Goal: Information Seeking & Learning: Check status

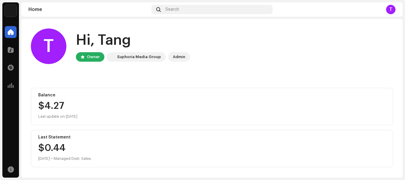
click at [232, 107] on div "$4.27" at bounding box center [211, 105] width 347 height 9
click at [8, 68] on span at bounding box center [11, 67] width 6 height 5
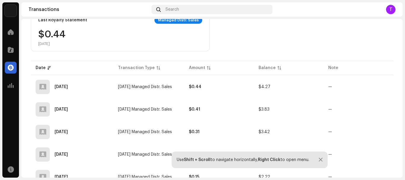
scroll to position [119, 0]
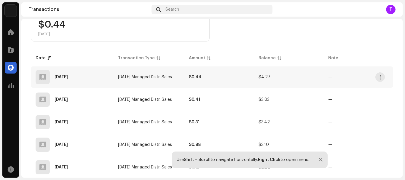
click at [140, 76] on span "[DATE] Managed Distr. Sales" at bounding box center [145, 77] width 54 height 4
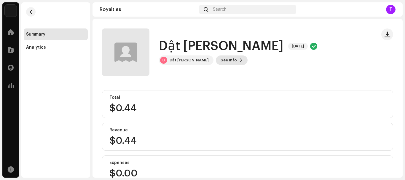
click at [221, 61] on span "See Info" at bounding box center [229, 60] width 16 height 12
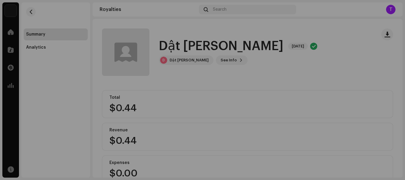
click at [300, 31] on div "Dật [PERSON_NAME] 5696207 Payee ID 405634 Statement Month [DATE] Payor Euphoria…" at bounding box center [202, 90] width 405 height 180
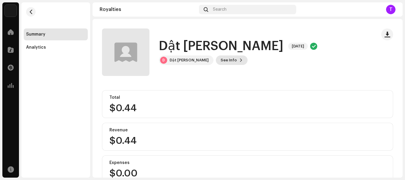
click at [221, 62] on span "See Info" at bounding box center [229, 60] width 16 height 12
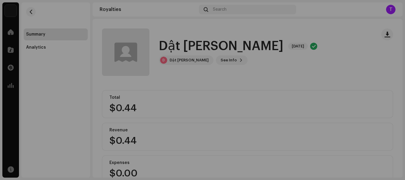
click at [305, 34] on div "Dật [PERSON_NAME] 5696207 Payee ID 405634 Statement Month [DATE] Payor Euphoria…" at bounding box center [202, 90] width 405 height 180
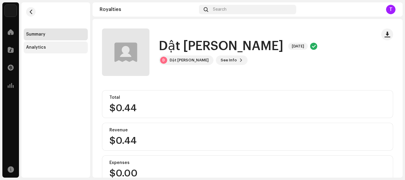
click at [34, 49] on div "Analytics" at bounding box center [36, 47] width 20 height 5
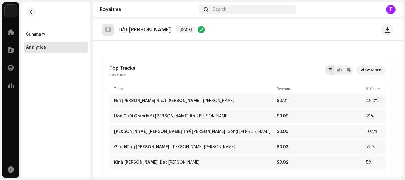
scroll to position [32, 0]
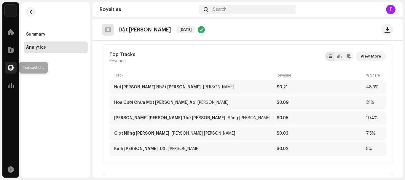
click at [11, 68] on span at bounding box center [11, 67] width 6 height 5
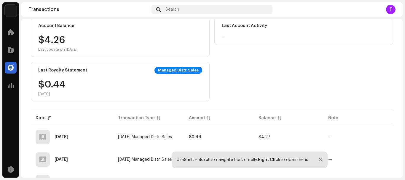
scroll to position [119, 0]
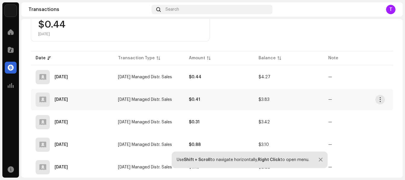
click at [67, 100] on div "[DATE]" at bounding box center [61, 100] width 13 height 4
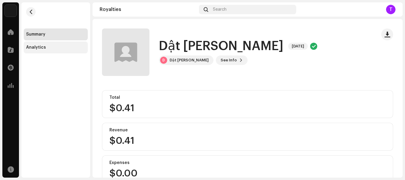
click at [36, 44] on div "Analytics" at bounding box center [56, 47] width 64 height 12
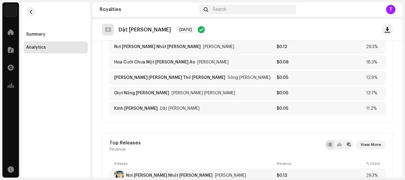
scroll to position [30, 0]
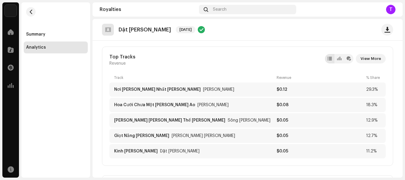
click at [37, 49] on div "Analytics" at bounding box center [36, 47] width 20 height 5
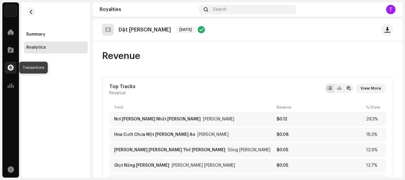
click at [12, 67] on span at bounding box center [11, 67] width 6 height 5
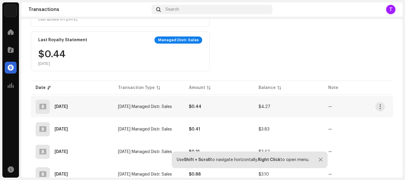
scroll to position [148, 0]
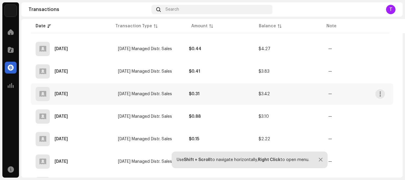
click at [149, 93] on span "[DATE] Managed Distr. Sales" at bounding box center [145, 94] width 54 height 4
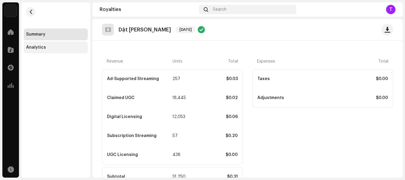
click at [41, 49] on div "Analytics" at bounding box center [36, 47] width 20 height 5
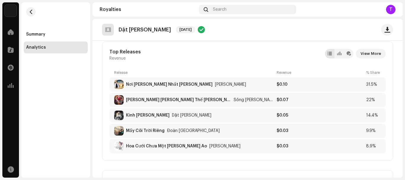
scroll to position [178, 0]
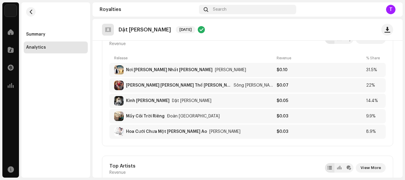
click at [31, 49] on div "Analytics" at bounding box center [36, 47] width 20 height 5
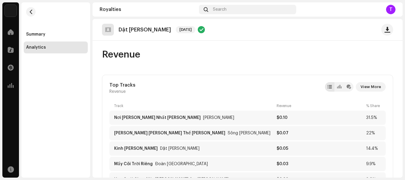
scroll to position [0, 0]
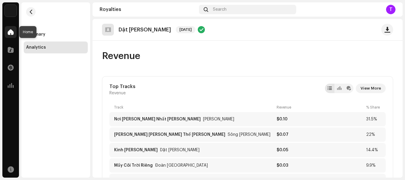
click at [12, 32] on span at bounding box center [11, 32] width 6 height 5
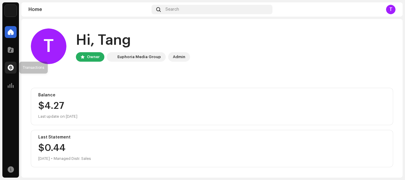
click at [10, 68] on span at bounding box center [11, 67] width 6 height 5
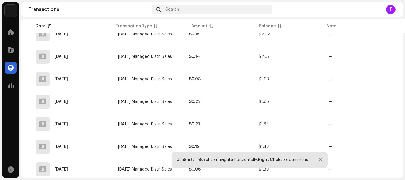
scroll to position [223, 0]
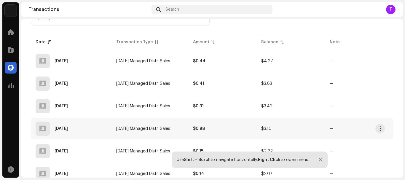
click at [151, 127] on span "[DATE] Managed Distr. Sales" at bounding box center [143, 129] width 54 height 4
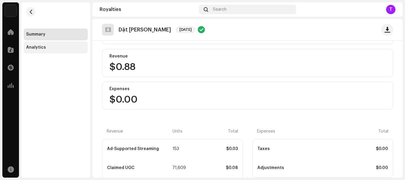
click at [37, 50] on div "Analytics" at bounding box center [56, 47] width 64 height 12
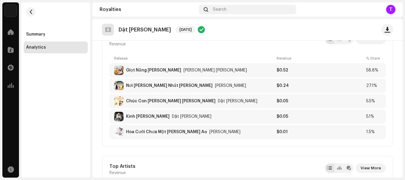
scroll to position [178, 0]
